Goal: Information Seeking & Learning: Learn about a topic

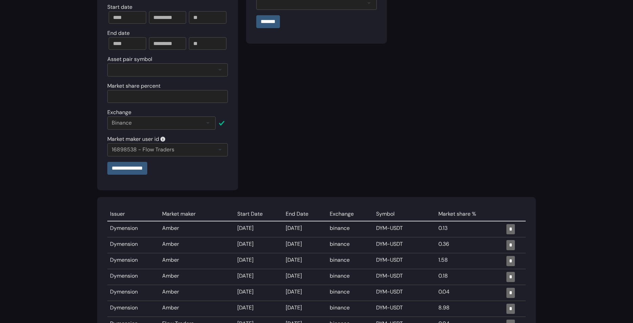
scroll to position [102, 0]
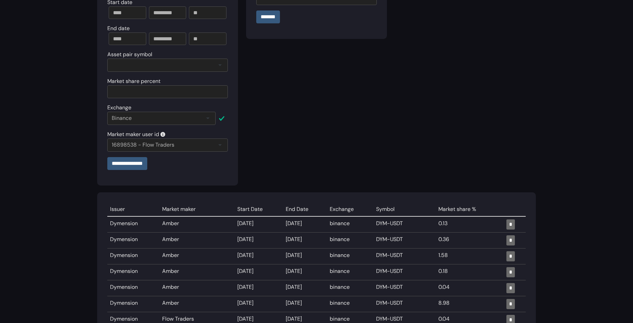
drag, startPoint x: 385, startPoint y: 221, endPoint x: 413, endPoint y: 221, distance: 28.1
click at [413, 221] on td "DYM-USDT" at bounding box center [404, 224] width 62 height 16
copy td "DYM-USDT"
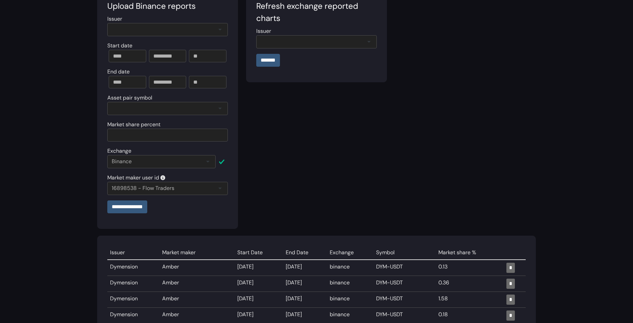
scroll to position [0, 0]
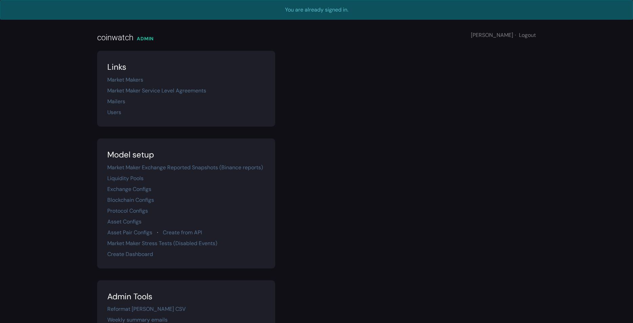
scroll to position [16, 0]
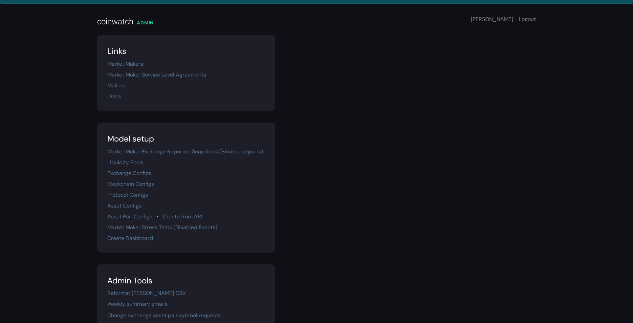
click at [354, 151] on div "Model setup Market Maker Exchange Reported Snapshots (Binance reports) Liquidit…" at bounding box center [316, 182] width 446 height 142
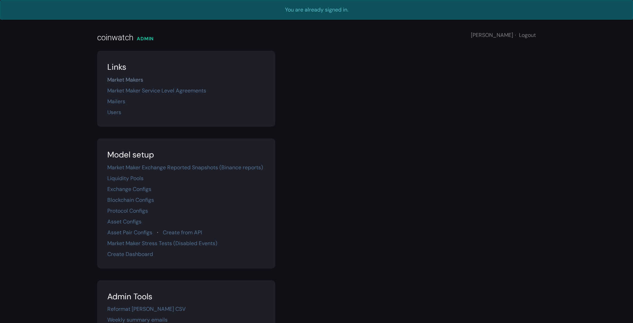
click at [121, 78] on link "Market Makers" at bounding box center [125, 79] width 36 height 7
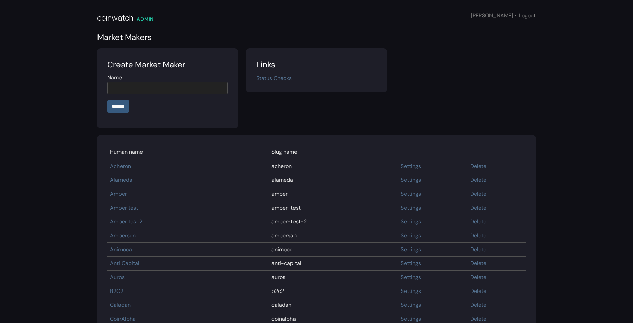
click at [117, 198] on td "Amber" at bounding box center [187, 194] width 161 height 14
click at [117, 196] on link "Amber" at bounding box center [118, 193] width 17 height 7
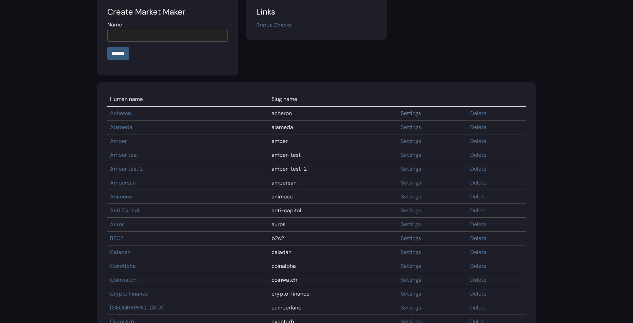
click at [400, 111] on link "Settings" at bounding box center [410, 113] width 20 height 7
click at [125, 127] on link "Alameda" at bounding box center [121, 126] width 22 height 7
click at [125, 115] on link "Acheron" at bounding box center [120, 113] width 21 height 7
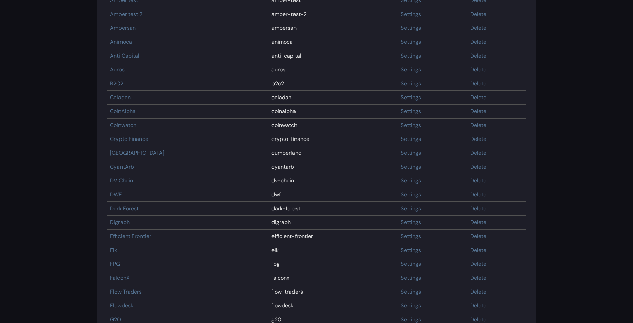
scroll to position [210, 0]
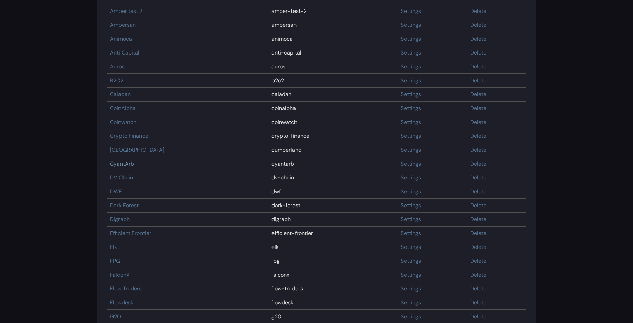
click at [127, 162] on link "CyantArb" at bounding box center [122, 163] width 24 height 7
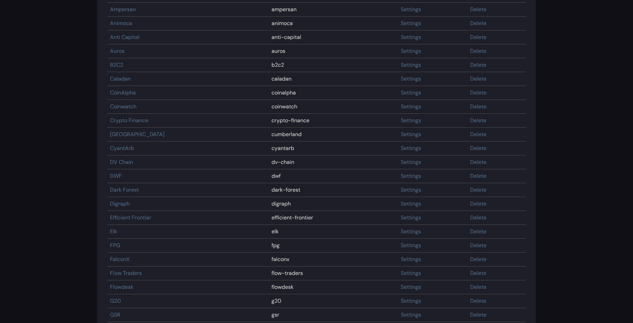
scroll to position [227, 0]
click at [115, 227] on link "Elk" at bounding box center [113, 230] width 7 height 7
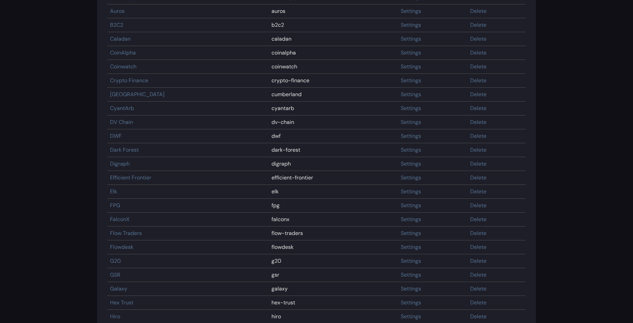
scroll to position [268, 0]
click at [127, 228] on link "Flow Traders" at bounding box center [126, 231] width 32 height 7
click at [125, 214] on link "FalconX" at bounding box center [120, 217] width 20 height 7
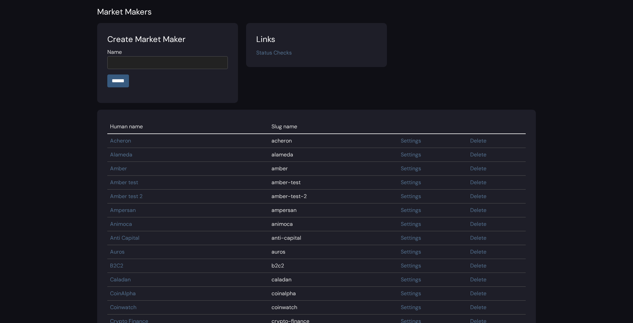
scroll to position [0, 0]
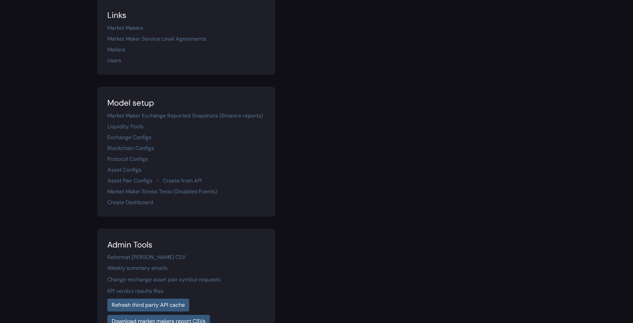
scroll to position [33, 0]
click at [122, 156] on link "Protocol Configs" at bounding box center [127, 157] width 41 height 7
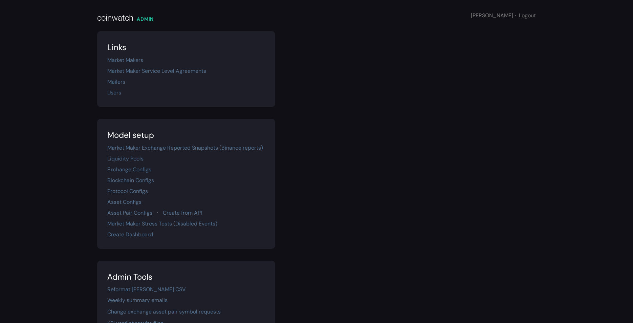
click at [331, 159] on div "Model setup Market Maker Exchange Reported Snapshots (Binance reports) Liquidit…" at bounding box center [316, 178] width 446 height 142
click at [397, 100] on div "Links Market Makers Market Maker Service Level Agreements Mailers Users" at bounding box center [316, 69] width 446 height 76
click at [447, 78] on div "Links Market Makers Market Maker Service Level Agreements Mailers Users" at bounding box center [316, 69] width 446 height 76
click at [135, 59] on link "Market Makers" at bounding box center [125, 59] width 36 height 7
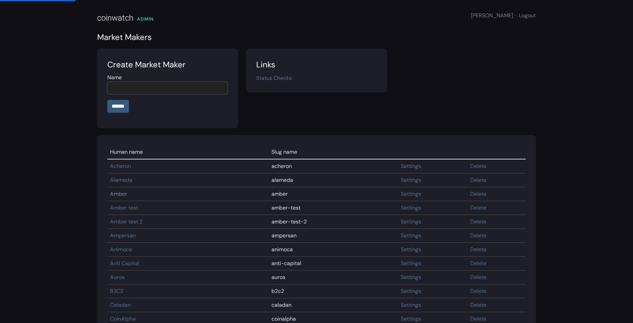
click at [122, 193] on link "Amber" at bounding box center [118, 193] width 17 height 7
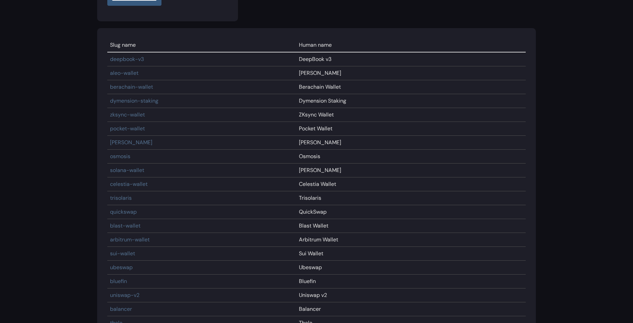
scroll to position [127, 0]
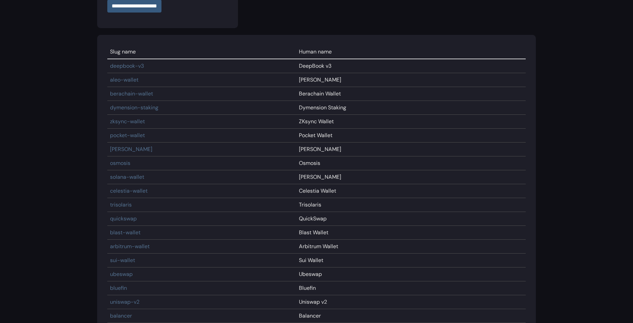
click at [545, 89] on main "**********" at bounding box center [316, 268] width 633 height 790
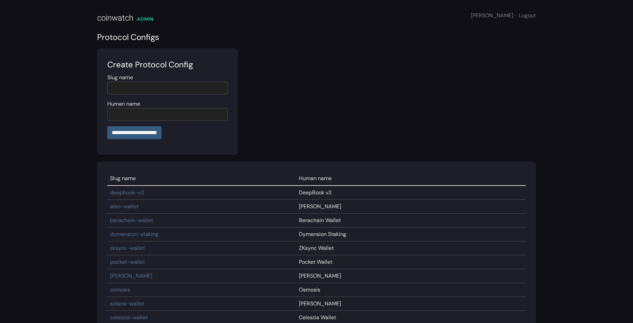
click at [125, 20] on div "coinwatch" at bounding box center [115, 18] width 36 height 12
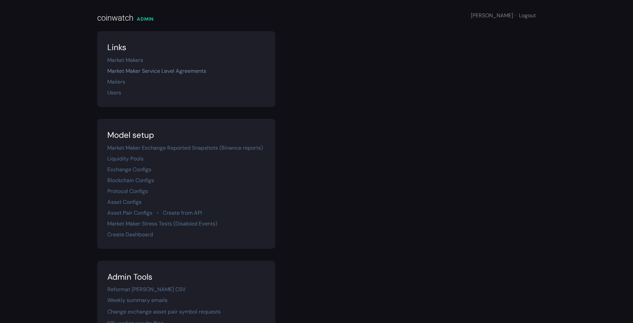
click at [156, 70] on link "Market Maker Service Level Agreements" at bounding box center [156, 70] width 99 height 7
